Goal: Task Accomplishment & Management: Manage account settings

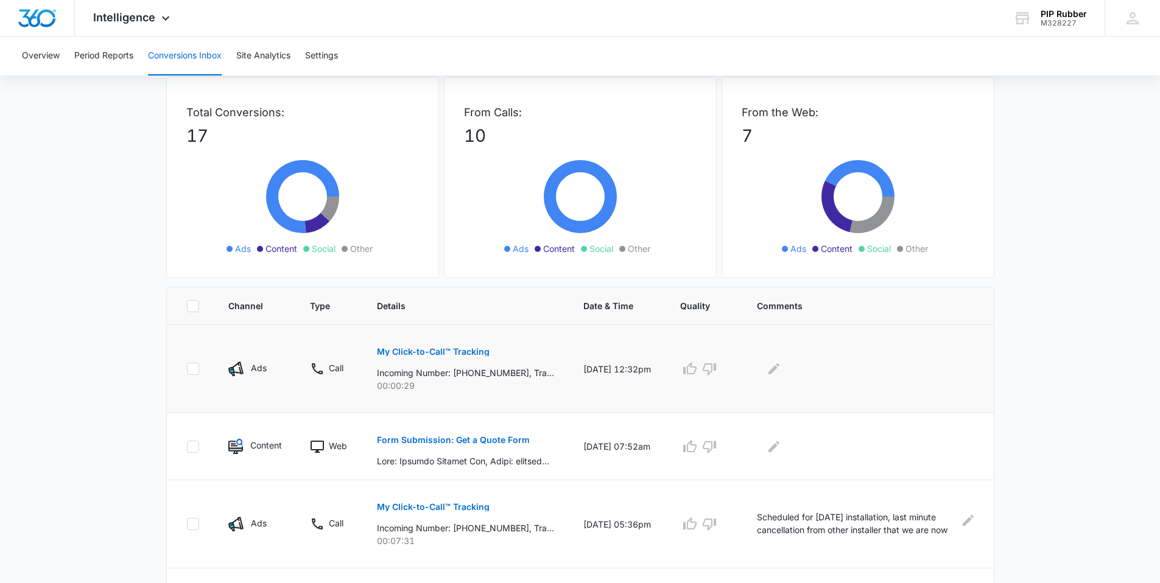
scroll to position [114, 0]
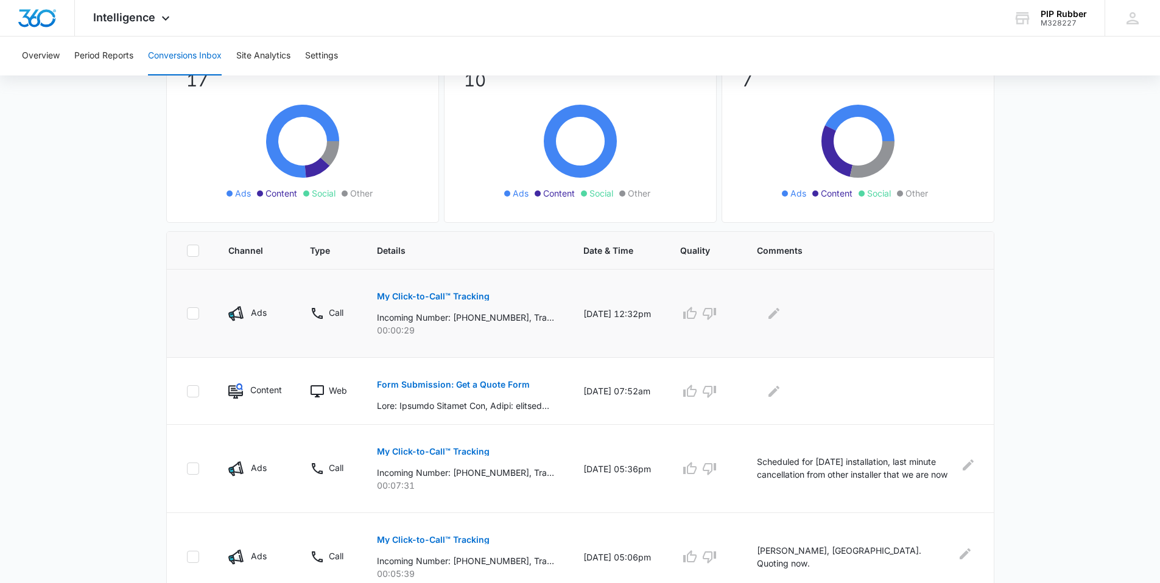
click at [471, 297] on p "My Click-to-Call™ Tracking" at bounding box center [433, 296] width 113 height 9
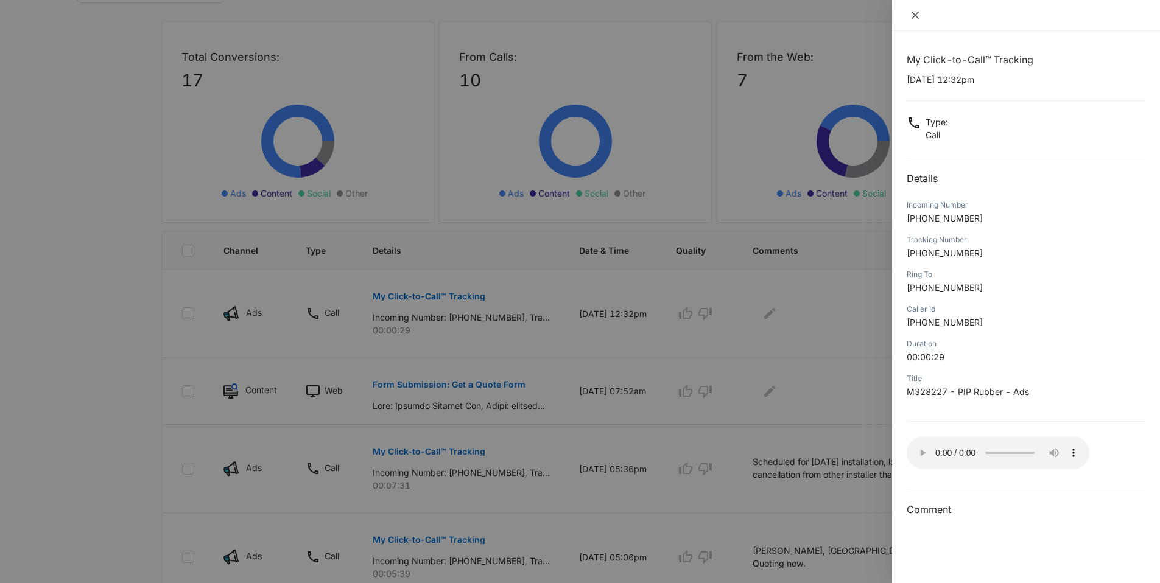
click at [917, 17] on icon "close" at bounding box center [914, 15] width 7 height 7
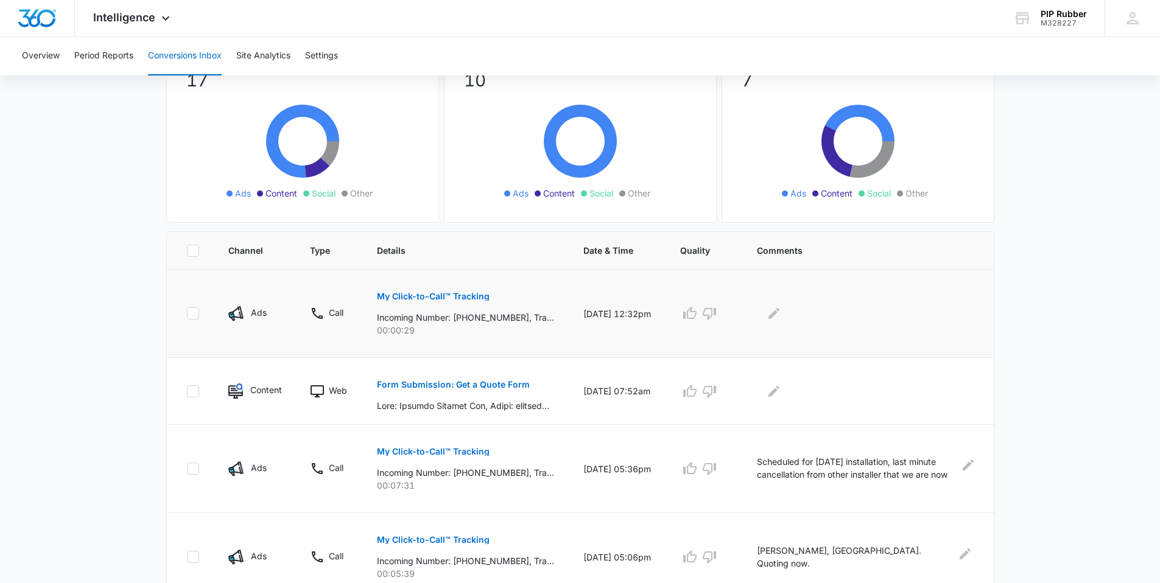
click at [447, 298] on p "My Click-to-Call™ Tracking" at bounding box center [433, 296] width 113 height 9
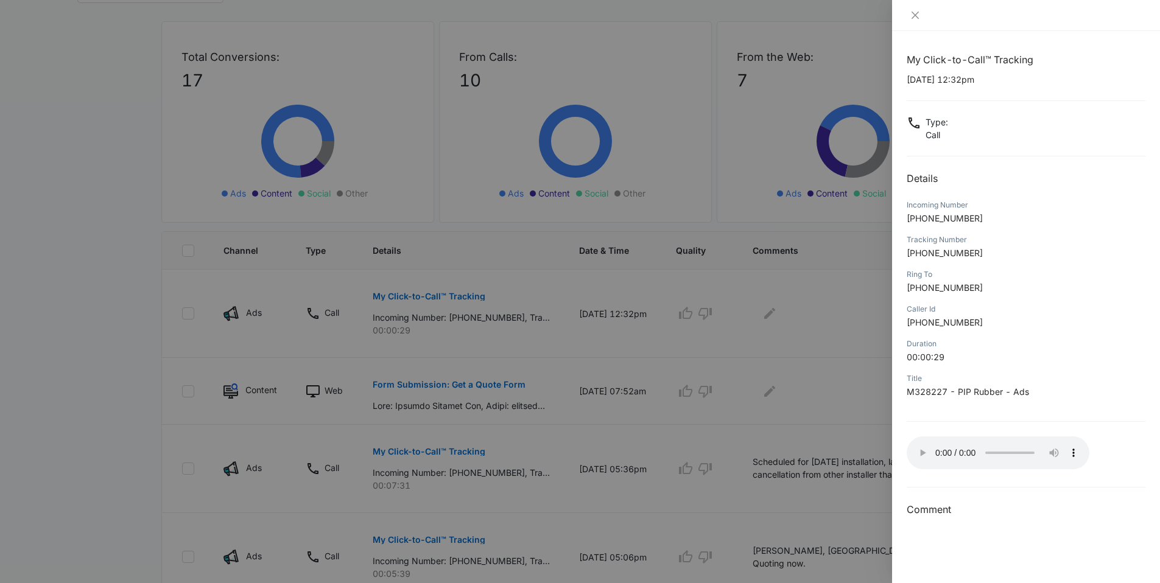
click at [846, 318] on div at bounding box center [580, 291] width 1160 height 583
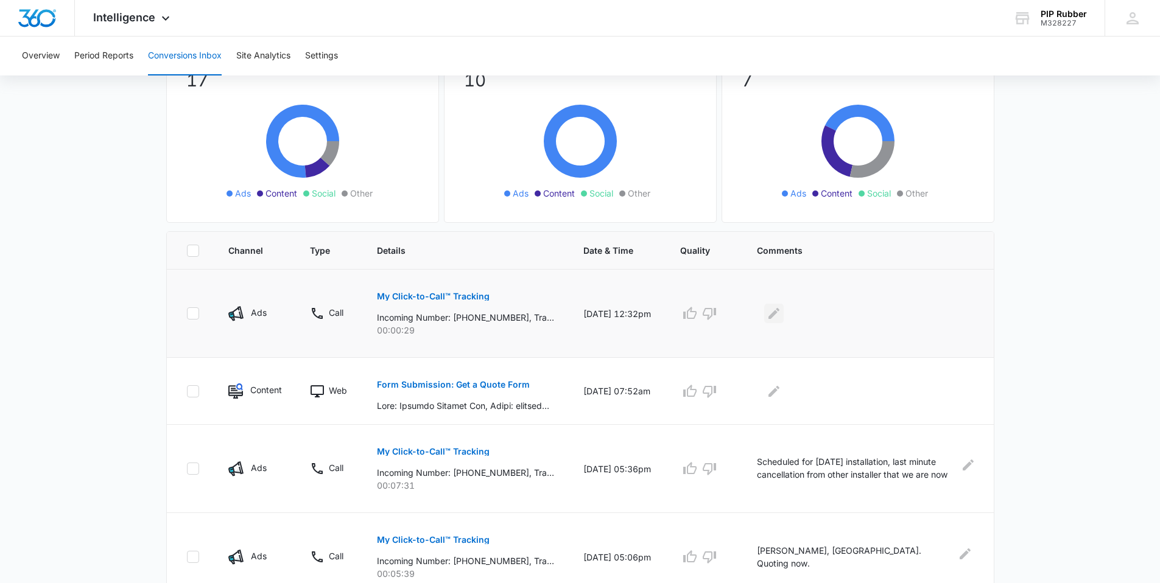
click at [779, 312] on icon "Edit Comments" at bounding box center [773, 313] width 15 height 15
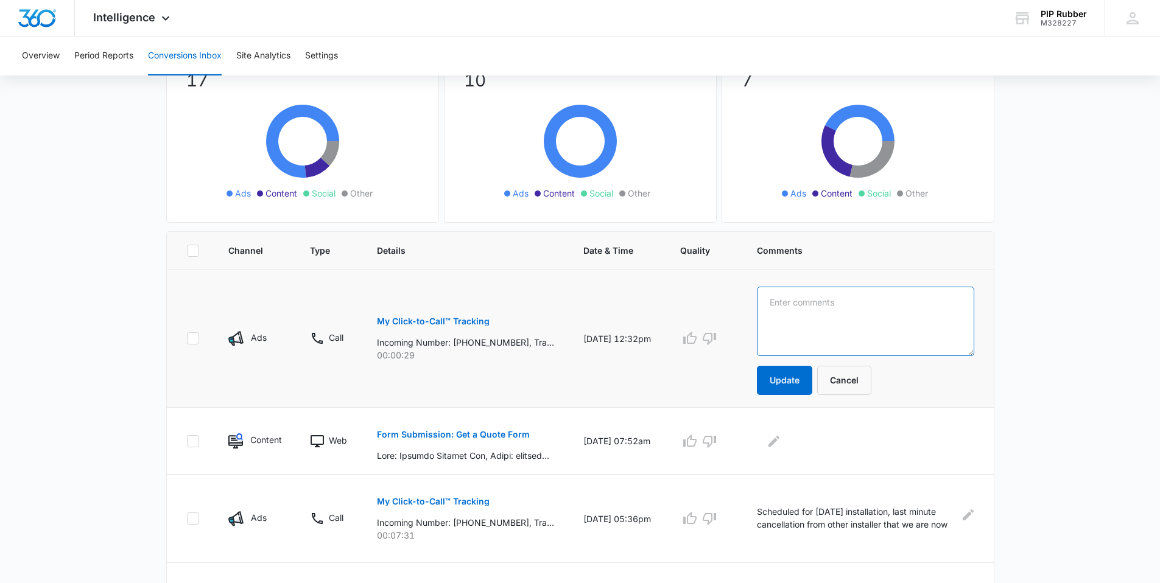
click at [817, 302] on textarea at bounding box center [865, 321] width 217 height 69
type textarea "[PERSON_NAME]. Quoted for 700 Sq. Ft. Pool Deck 8/12"
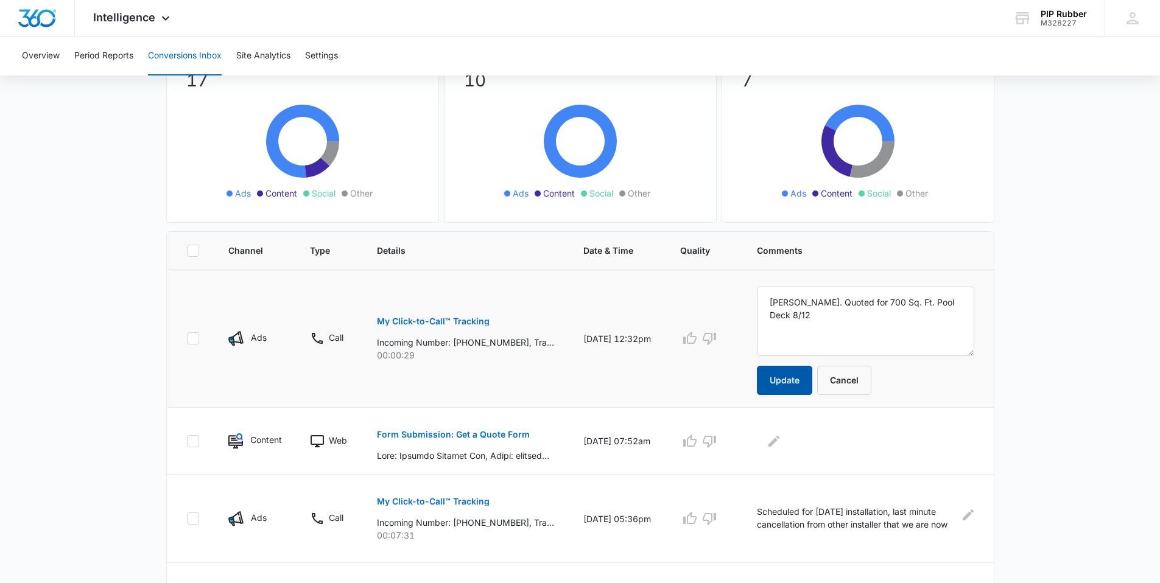
click at [810, 380] on button "Update" at bounding box center [784, 380] width 55 height 29
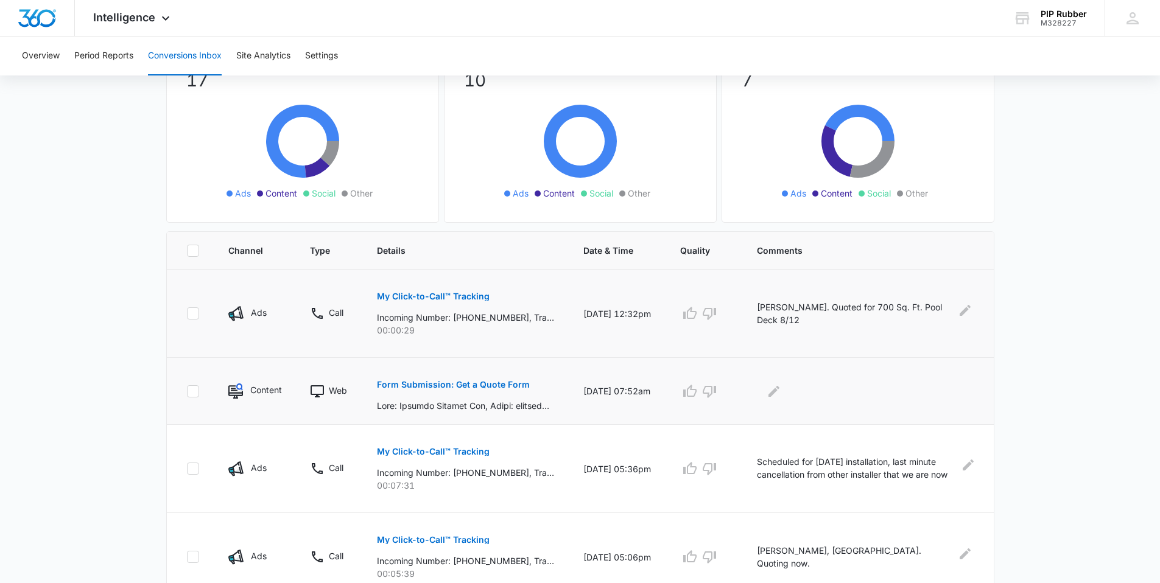
click at [440, 384] on p "Form Submission: Get a Quote Form" at bounding box center [453, 384] width 153 height 9
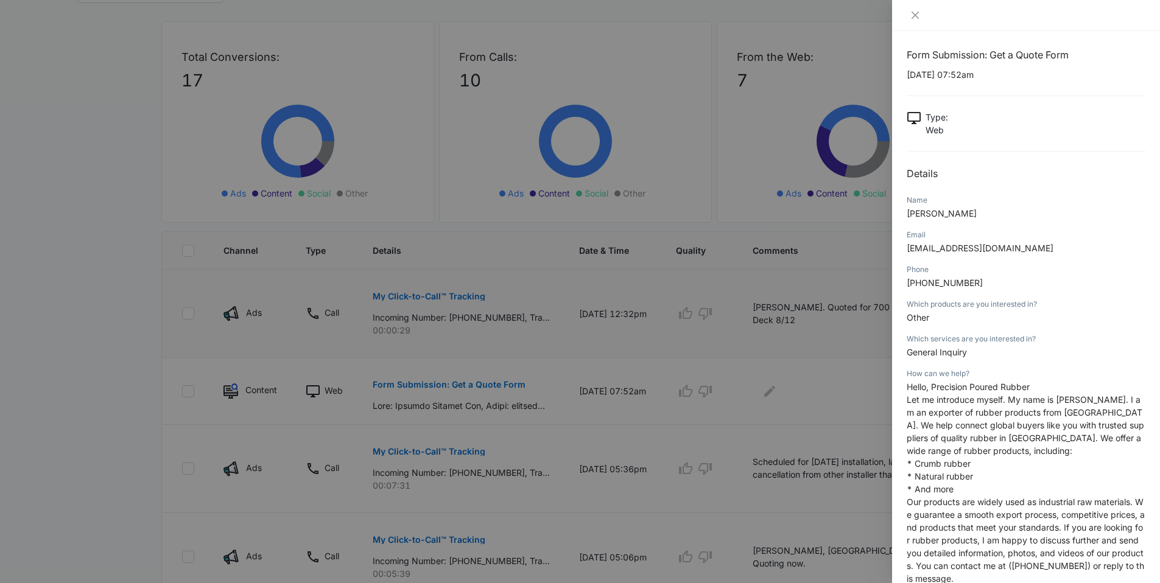
scroll to position [0, 0]
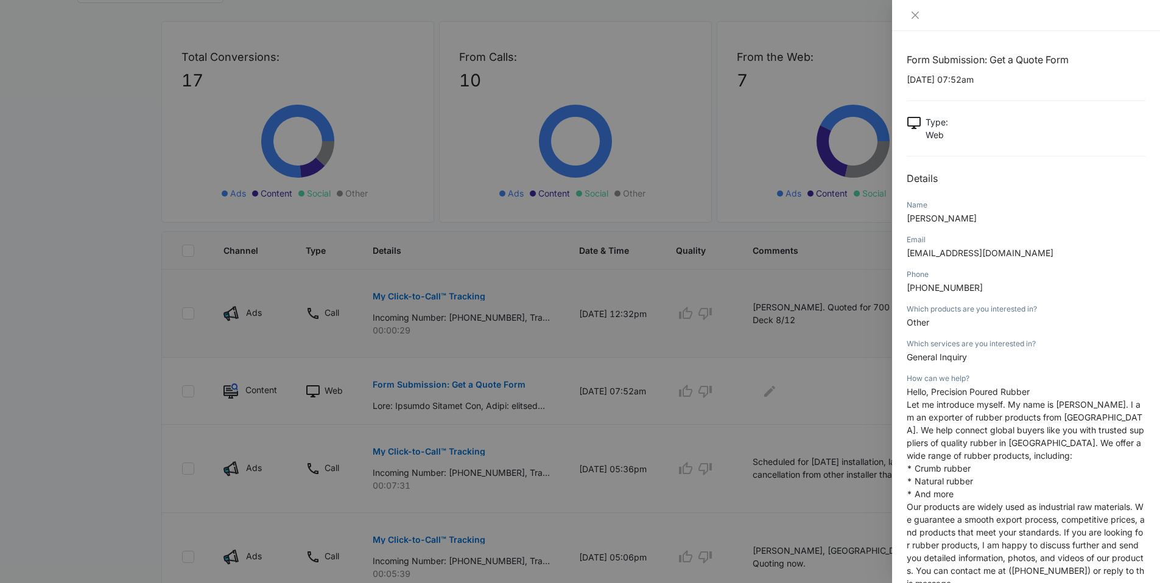
drag, startPoint x: 1049, startPoint y: 252, endPoint x: 908, endPoint y: 256, distance: 140.7
click at [908, 256] on p "[EMAIL_ADDRESS][DOMAIN_NAME]" at bounding box center [1025, 253] width 239 height 13
copy span "[EMAIL_ADDRESS][DOMAIN_NAME]"
